Goal: Find specific page/section: Find specific page/section

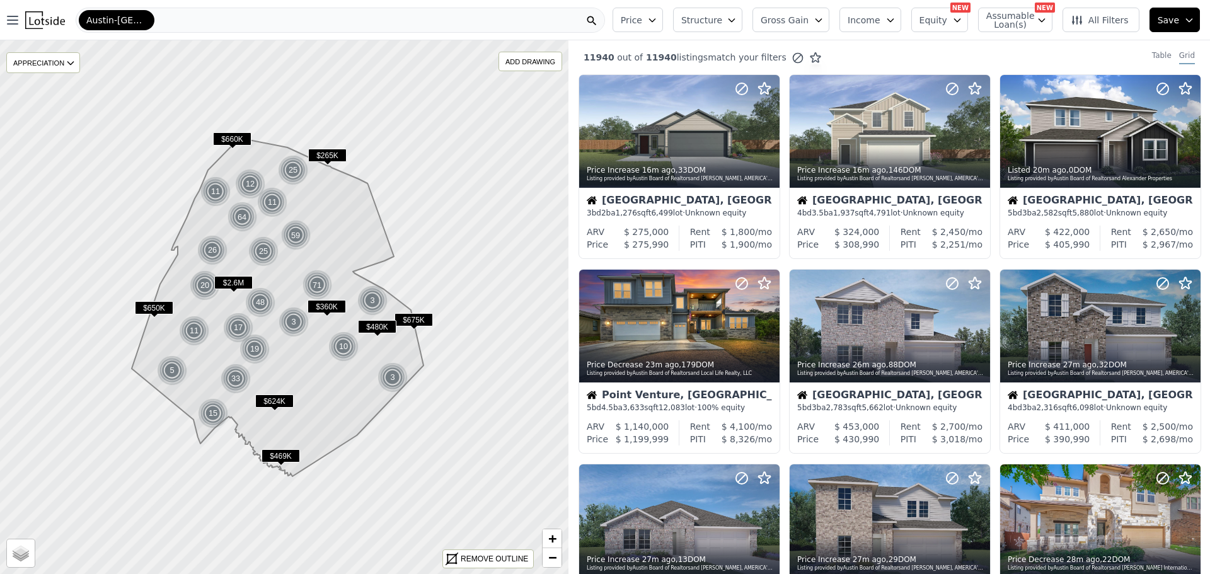
click at [238, 25] on div "Austin-[GEOGRAPHIC_DATA]-[GEOGRAPHIC_DATA]" at bounding box center [340, 20] width 529 height 25
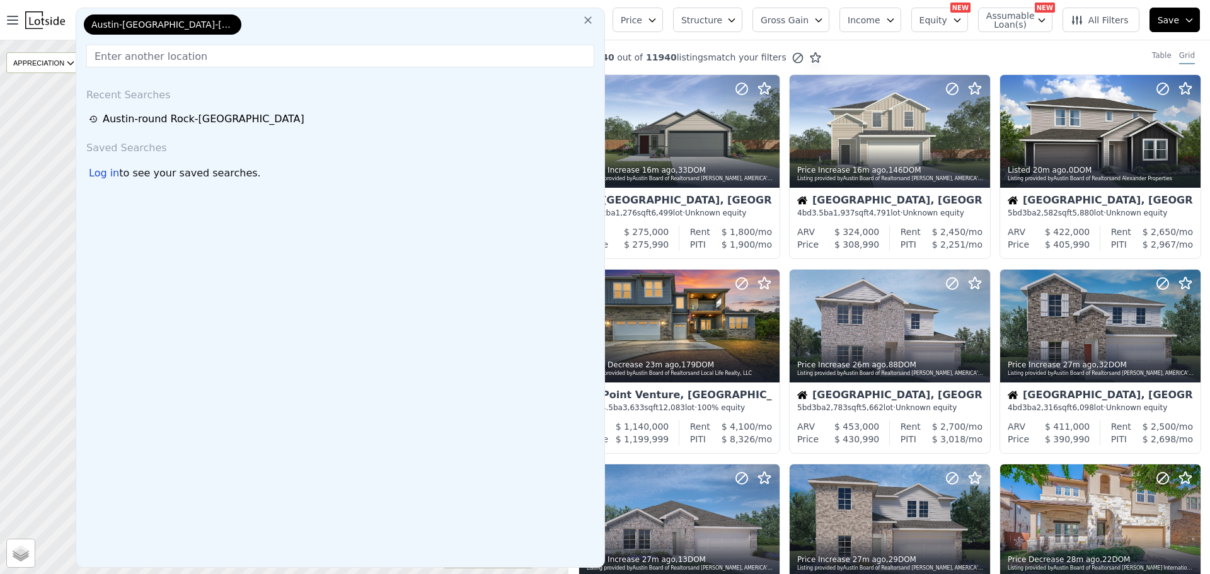
click at [592, 20] on icon at bounding box center [588, 20] width 8 height 8
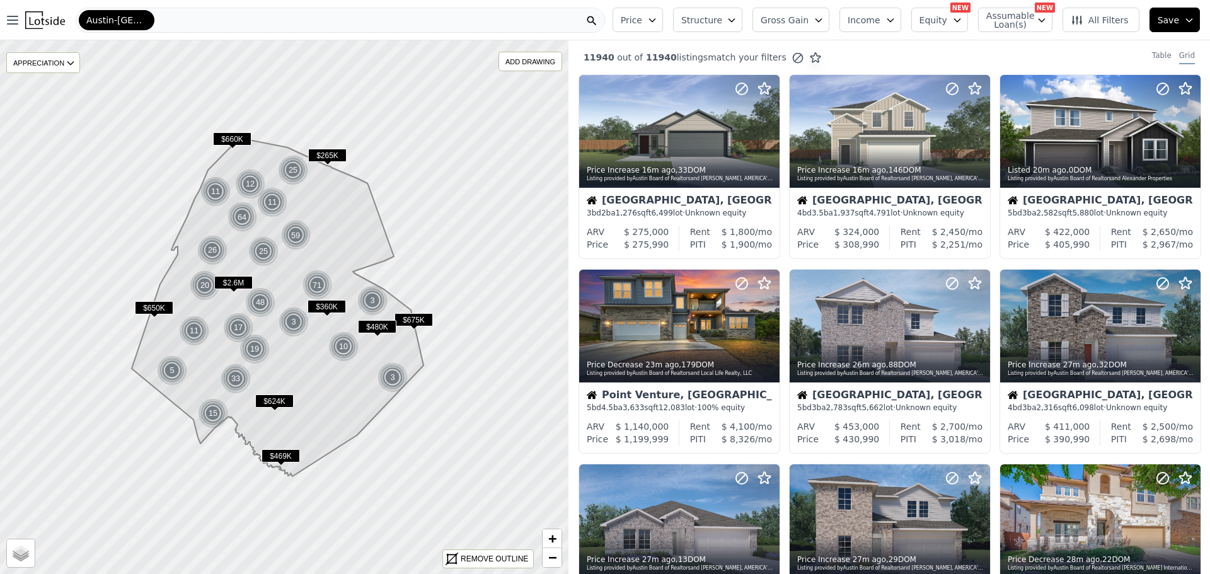
click at [302, 28] on div "Austin-[GEOGRAPHIC_DATA]-[GEOGRAPHIC_DATA]" at bounding box center [340, 20] width 529 height 25
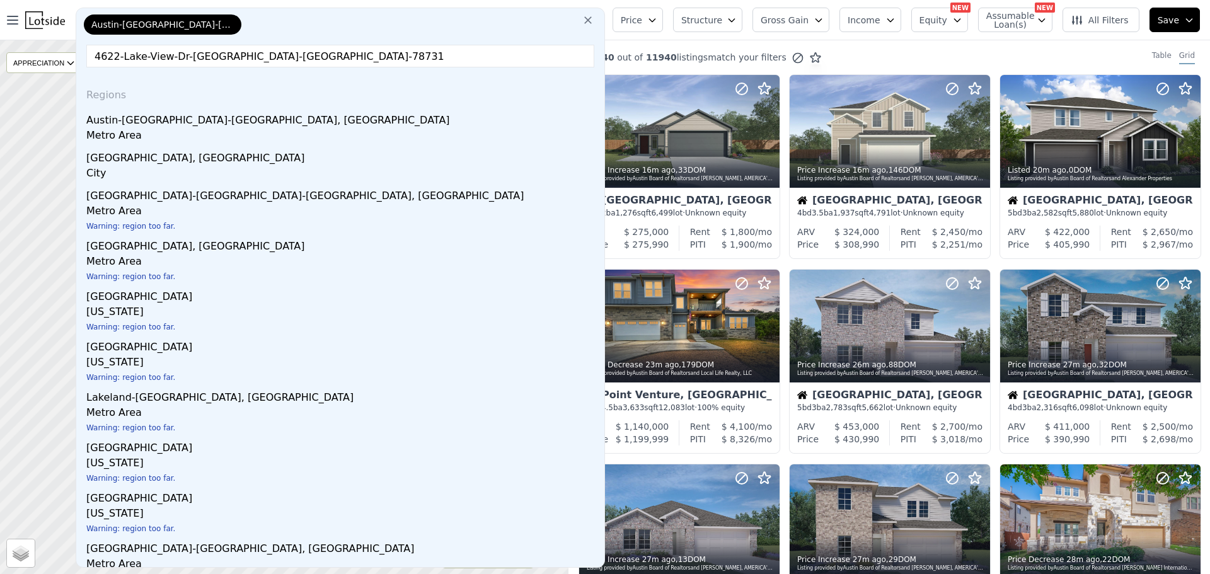
click at [232, 59] on input "4622-Lake-View-Dr-[GEOGRAPHIC_DATA]-[GEOGRAPHIC_DATA]-78731" at bounding box center [340, 56] width 508 height 23
click at [219, 60] on input "4622-Lake-View-Dr-[PERSON_NAME]-Tx 78731" at bounding box center [340, 56] width 508 height 23
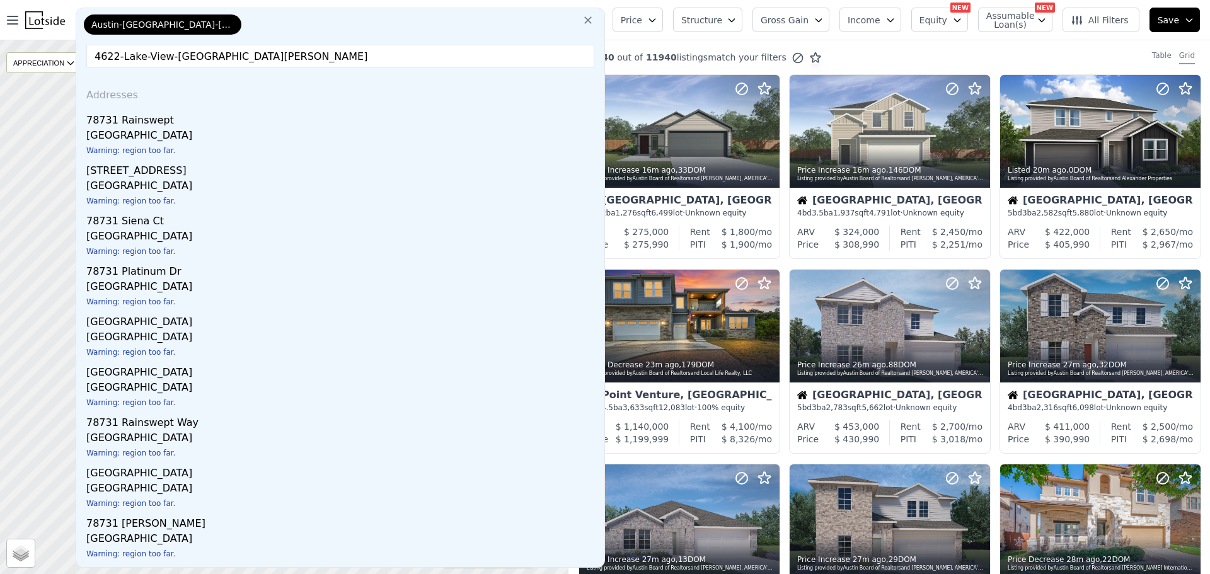
click at [185, 56] on input "4622-Lake-View-[GEOGRAPHIC_DATA][PERSON_NAME]" at bounding box center [340, 56] width 508 height 23
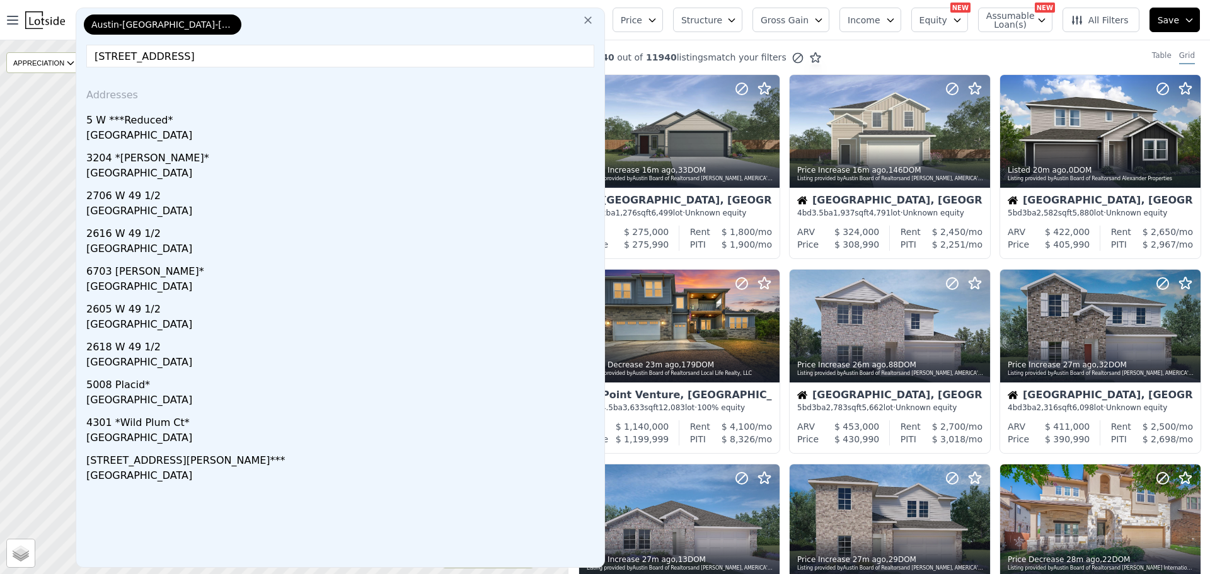
click at [171, 56] on input "[STREET_ADDRESS]" at bounding box center [340, 56] width 508 height 23
click at [144, 57] on input "[STREET_ADDRESS]" at bounding box center [340, 56] width 508 height 23
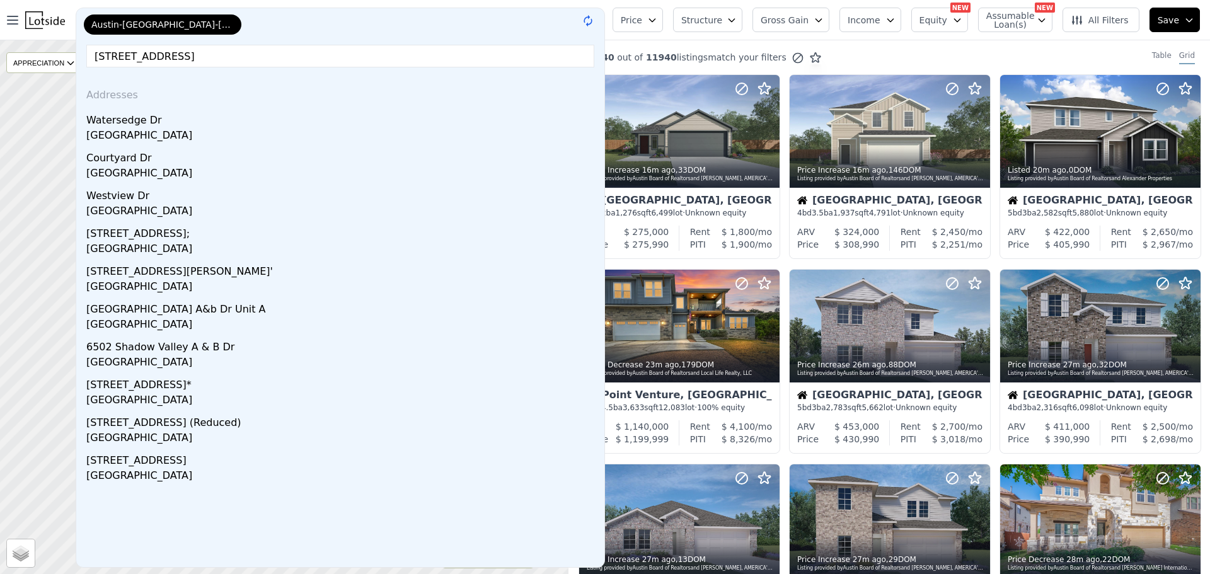
click at [120, 58] on input "[STREET_ADDRESS]" at bounding box center [340, 56] width 508 height 23
click at [289, 59] on input "[STREET_ADDRESS]" at bounding box center [340, 56] width 508 height 23
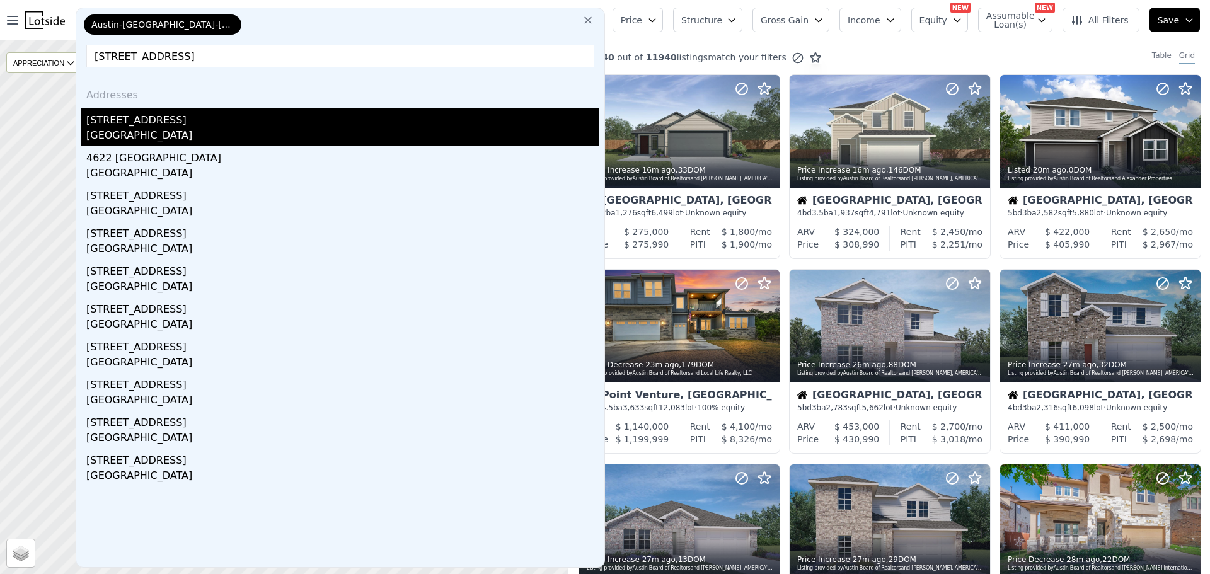
type input "[STREET_ADDRESS]"
click at [146, 121] on div "[STREET_ADDRESS]" at bounding box center [342, 118] width 513 height 20
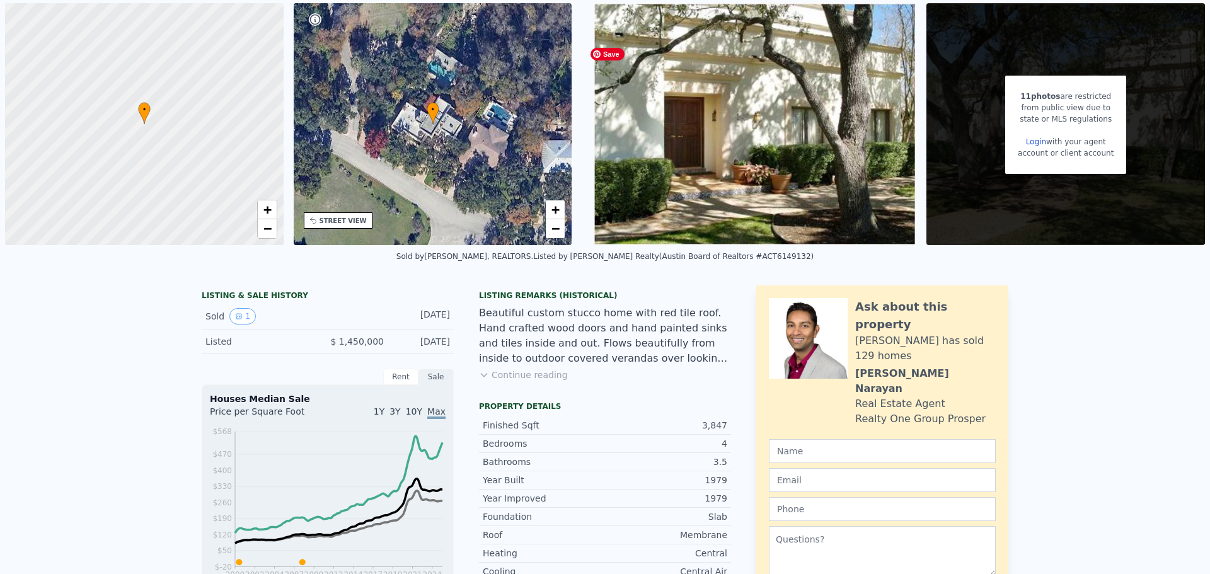
scroll to position [4, 0]
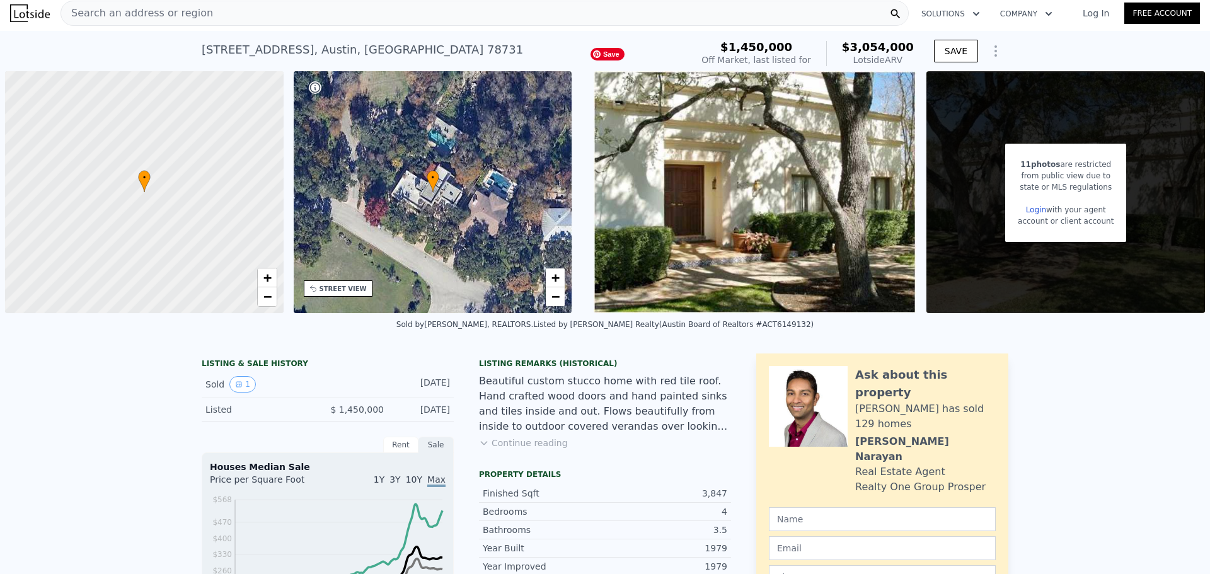
click at [726, 240] on img at bounding box center [754, 192] width 323 height 242
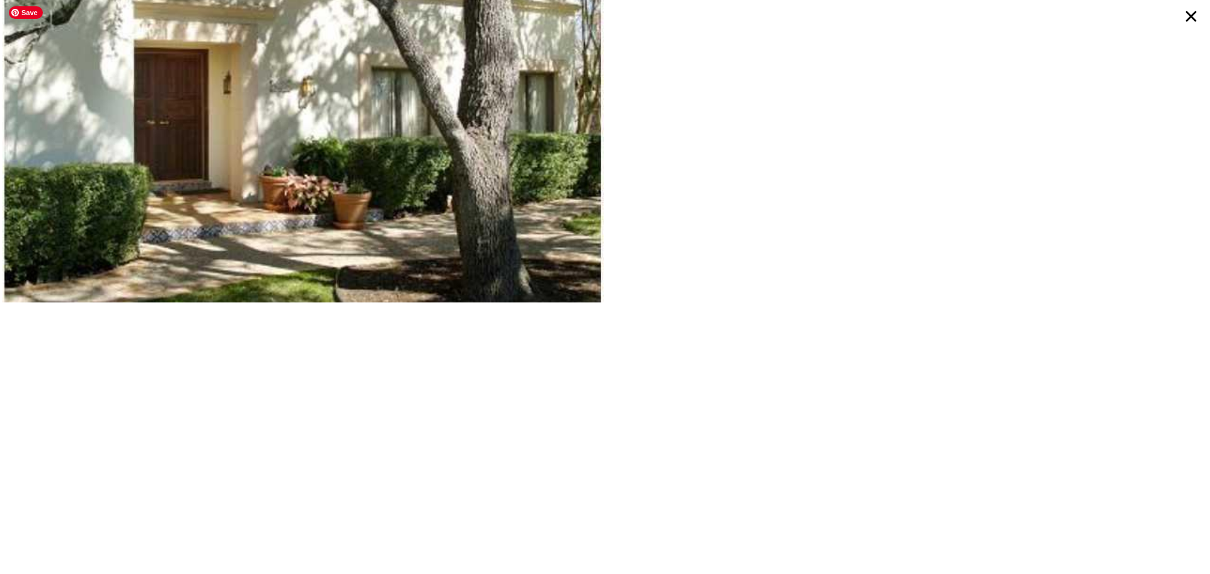
scroll to position [0, 0]
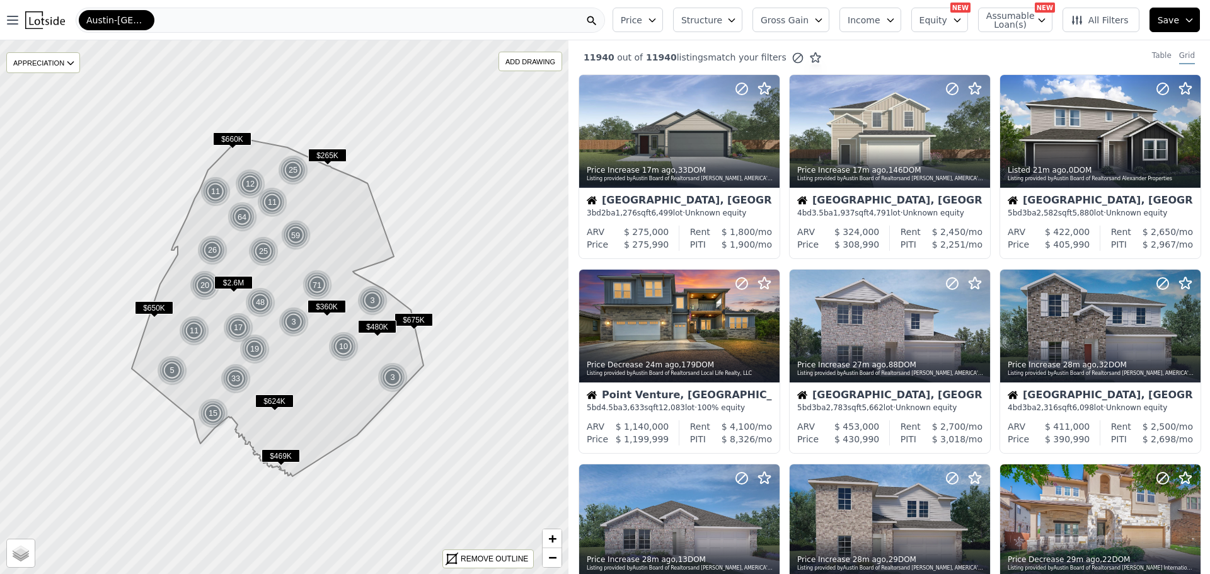
click at [287, 18] on div "Austin-[GEOGRAPHIC_DATA]-[GEOGRAPHIC_DATA]" at bounding box center [340, 20] width 529 height 25
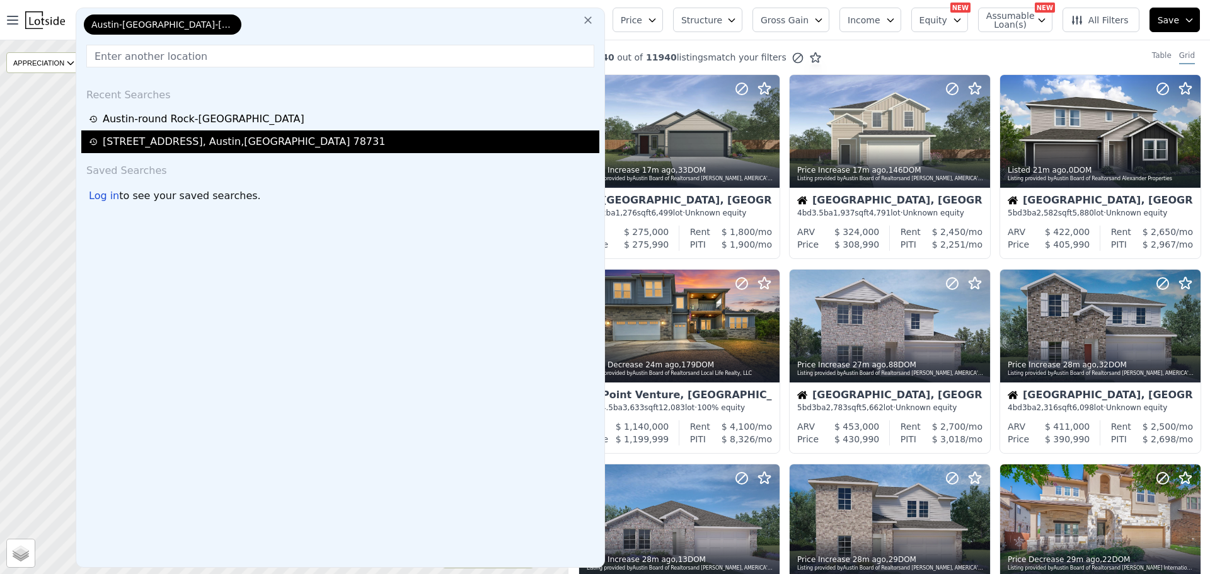
click at [208, 139] on div "[STREET_ADDRESS]" at bounding box center [244, 141] width 282 height 15
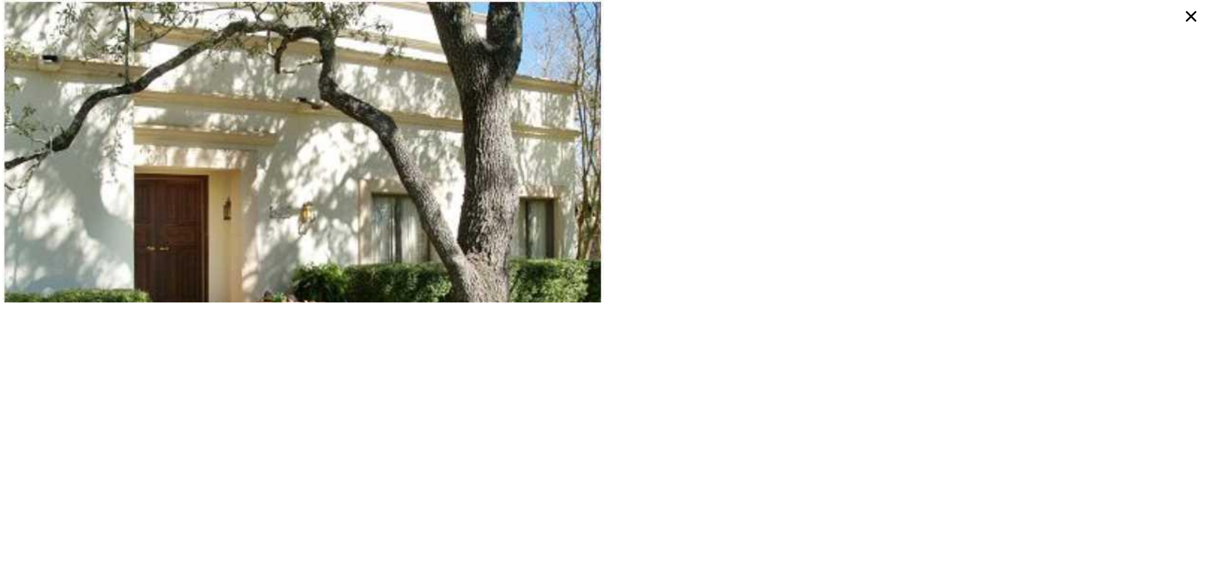
click at [6, 385] on div "Exterior Front : Elegant entry with hand carved doors. Exterior Front : Elegant…" at bounding box center [605, 287] width 1210 height 574
